Goal: Transaction & Acquisition: Register for event/course

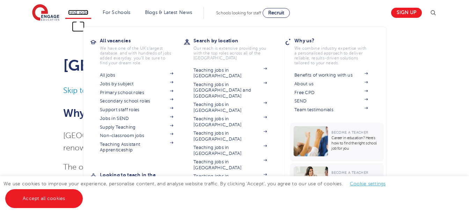
click at [75, 14] on link "Find jobs" at bounding box center [78, 12] width 21 height 5
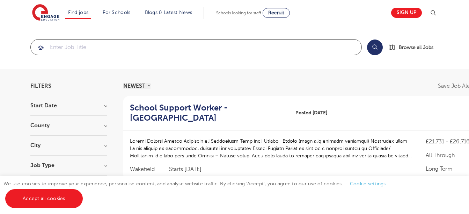
click at [70, 47] on input "search" at bounding box center [196, 46] width 330 height 15
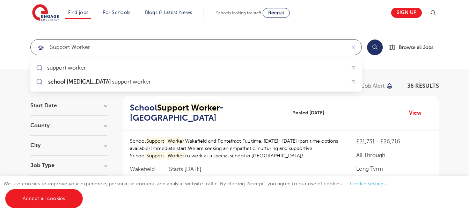
type input "support worker"
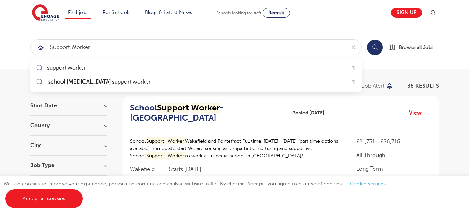
click at [105, 125] on h3 "County" at bounding box center [68, 125] width 77 height 6
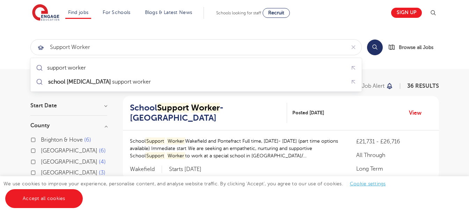
click at [41, 161] on label "East Sussex 4" at bounding box center [73, 161] width 65 height 9
click at [41, 161] on input "East Sussex 4" at bounding box center [43, 160] width 5 height 5
checkbox input "true"
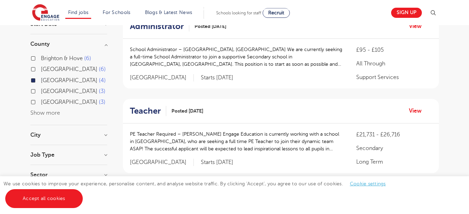
scroll to position [90, 0]
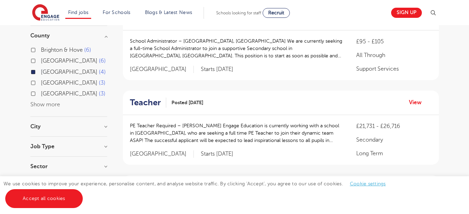
click at [104, 126] on h3 "City" at bounding box center [68, 127] width 77 height 6
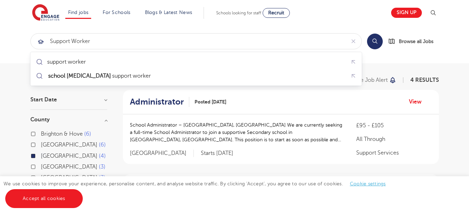
scroll to position [0, 0]
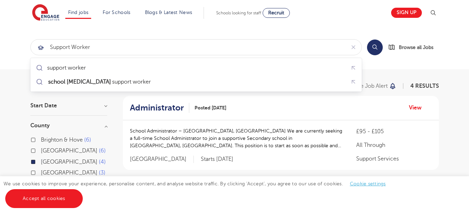
click at [377, 46] on button "Search" at bounding box center [375, 47] width 16 height 16
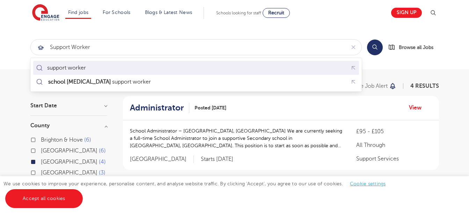
click at [68, 69] on div "support worker" at bounding box center [66, 67] width 39 height 7
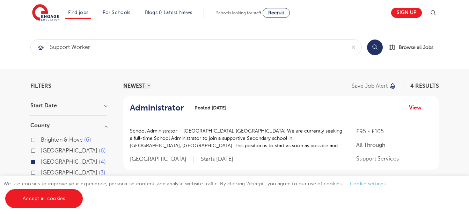
type input "support worker"
click at [375, 49] on button "Search" at bounding box center [375, 47] width 16 height 16
click at [282, 13] on span "Recruit" at bounding box center [276, 12] width 16 height 5
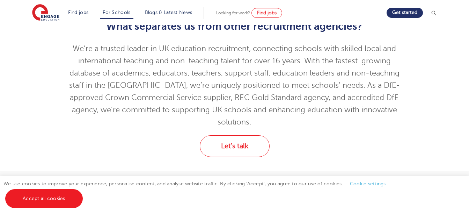
scroll to position [229, 0]
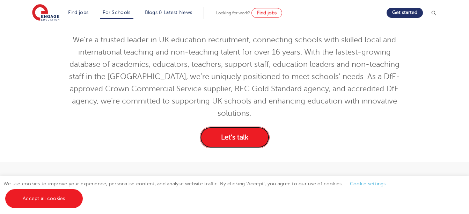
click at [236, 126] on link "Let's talk" at bounding box center [235, 137] width 70 height 22
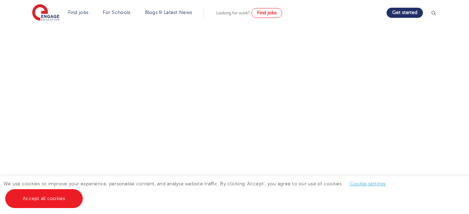
scroll to position [235, 0]
click at [416, 71] on div "Discuss your needs Use the tool below to book yourself in for a commitment-free…" at bounding box center [234, 52] width 423 height 355
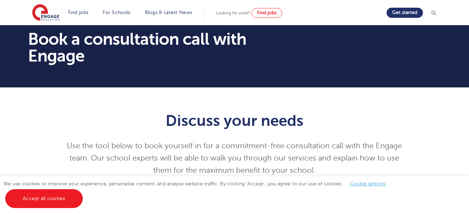
scroll to position [0, 0]
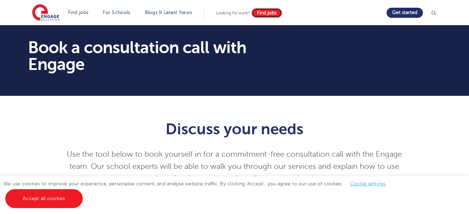
click at [264, 13] on span "Find jobs" at bounding box center [267, 12] width 20 height 5
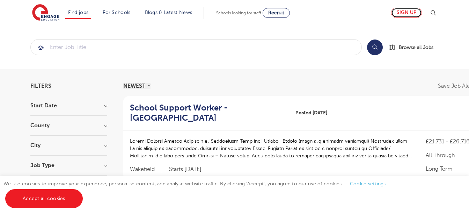
click at [401, 16] on link "Sign up" at bounding box center [406, 13] width 31 height 10
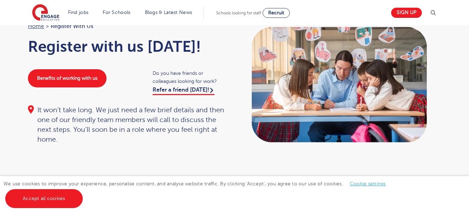
scroll to position [27, 0]
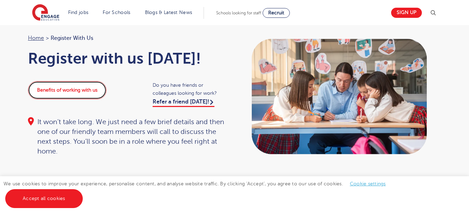
click at [70, 88] on link "Benefits of working with us" at bounding box center [67, 90] width 79 height 18
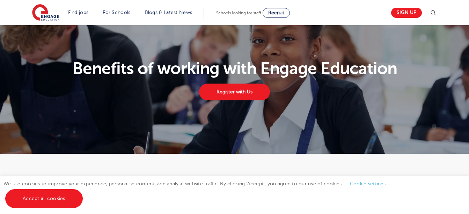
scroll to position [12, 0]
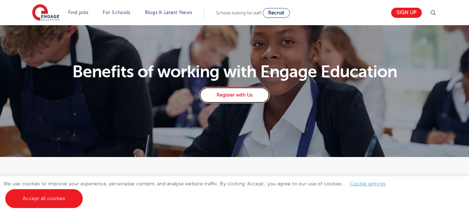
click at [224, 96] on link "Register with Us" at bounding box center [234, 95] width 70 height 17
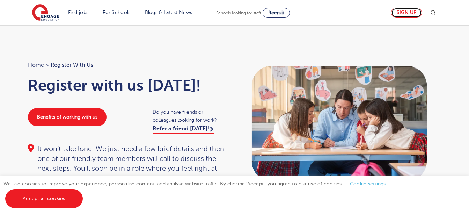
click at [406, 11] on link "Sign up" at bounding box center [406, 13] width 31 height 10
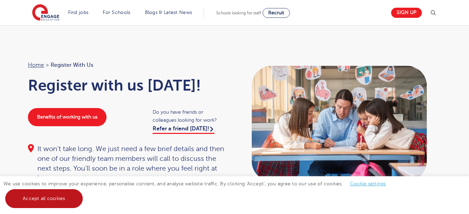
click at [36, 198] on link "Accept all cookies" at bounding box center [43, 198] width 77 height 19
